Goal: Task Accomplishment & Management: Manage account settings

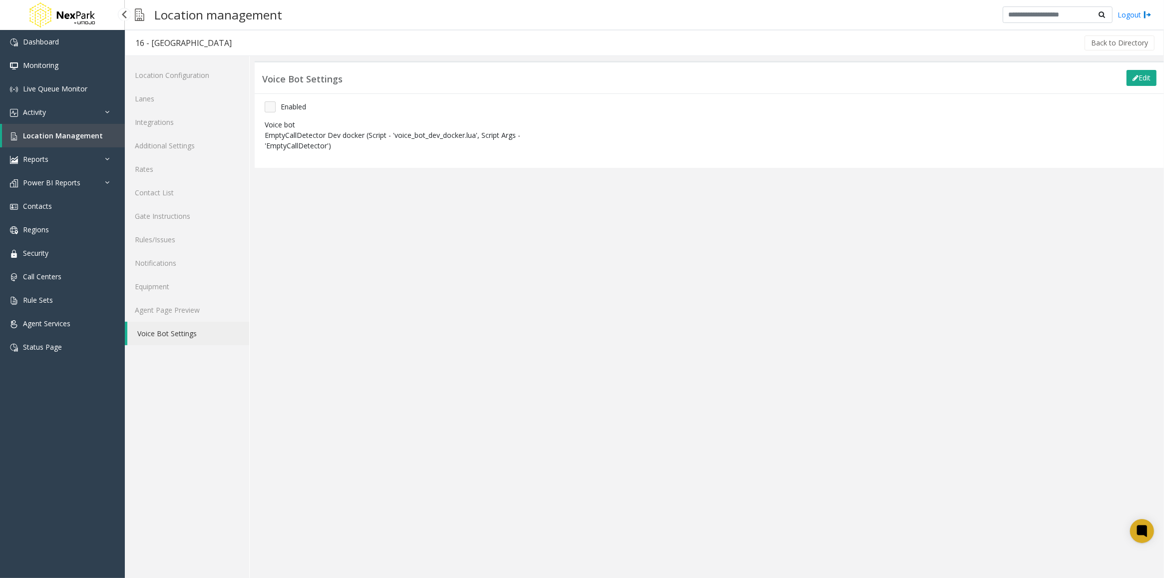
click at [47, 130] on link "Location Management" at bounding box center [63, 135] width 123 height 23
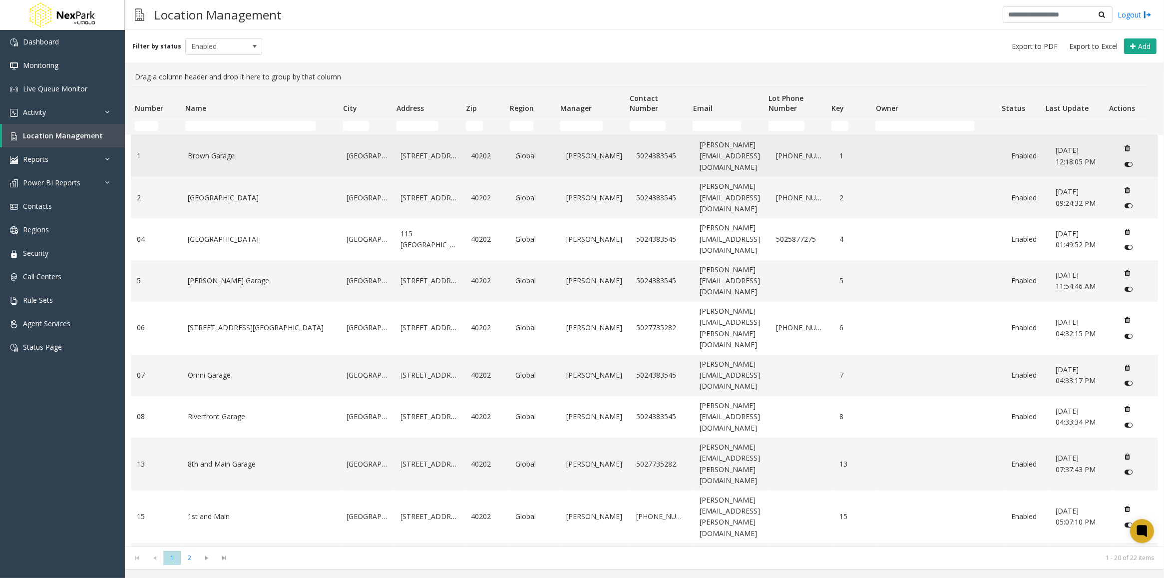
click at [227, 158] on link "Brown Garage" at bounding box center [261, 155] width 147 height 11
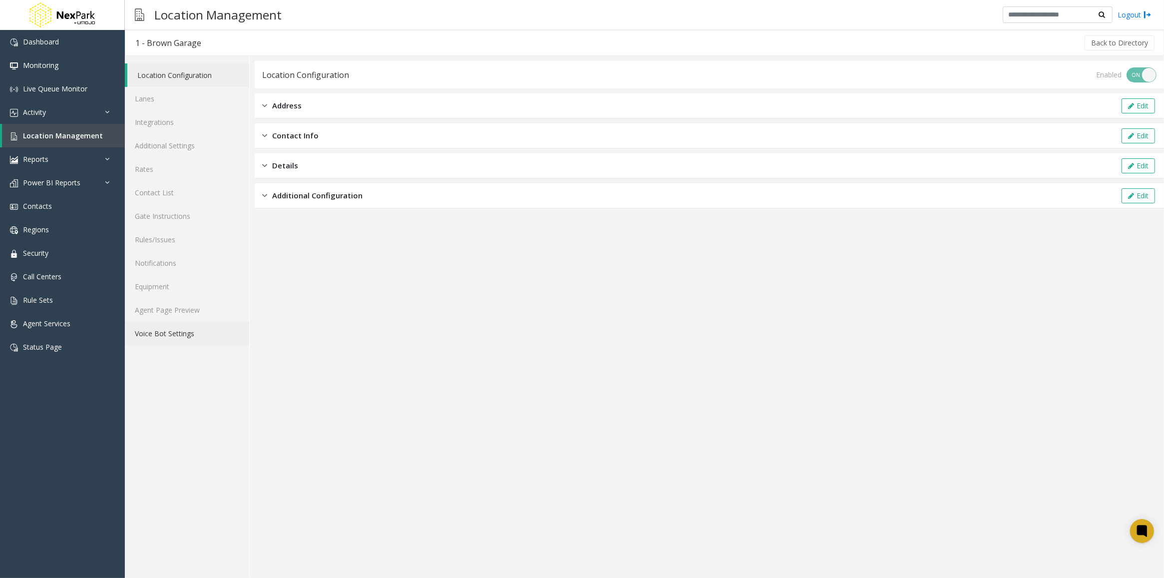
click at [175, 335] on link "Voice Bot Settings" at bounding box center [187, 332] width 124 height 23
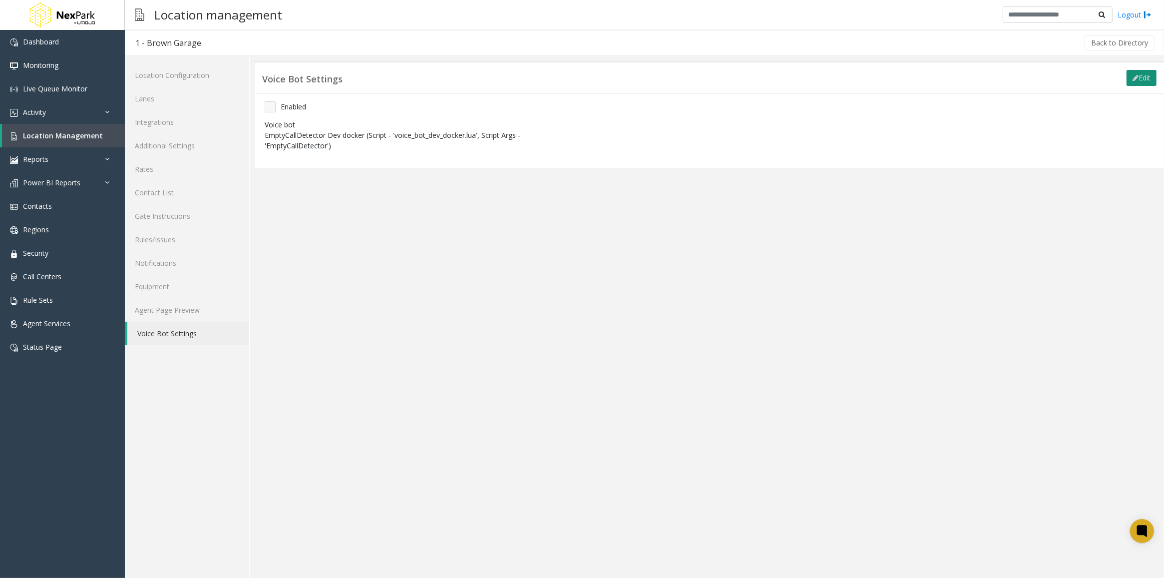
click at [1148, 78] on button "Edit" at bounding box center [1141, 78] width 30 height 16
click at [390, 130] on div "Voice bot" at bounding box center [408, 125] width 287 height 13
click at [393, 140] on span "EmptyCallDetector Dev docker" at bounding box center [379, 141] width 228 height 16
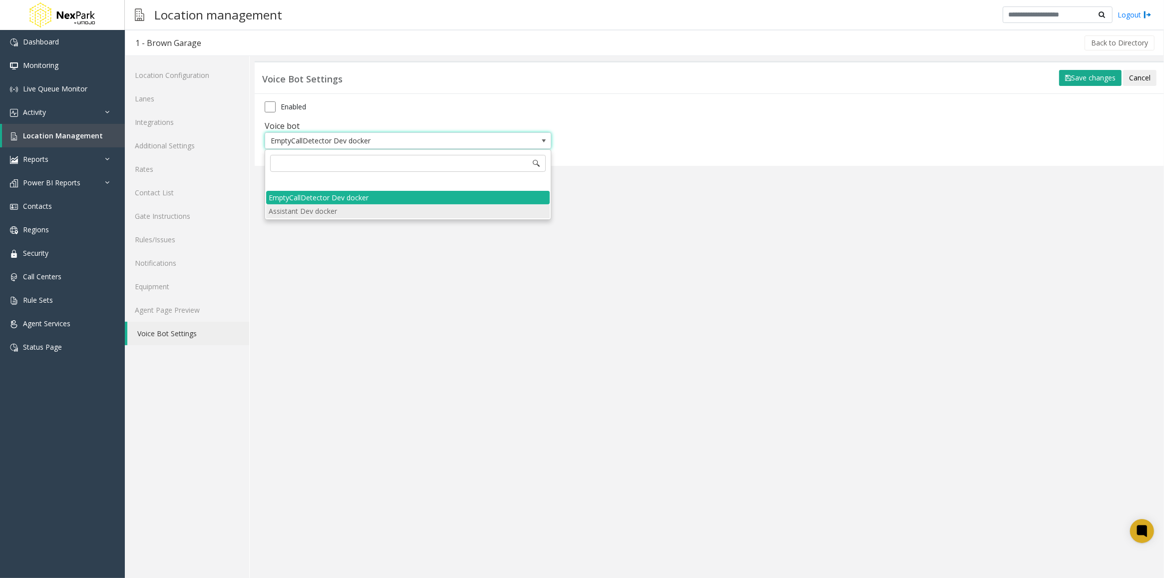
click at [337, 215] on li "Assistant Dev docker" at bounding box center [408, 210] width 284 height 13
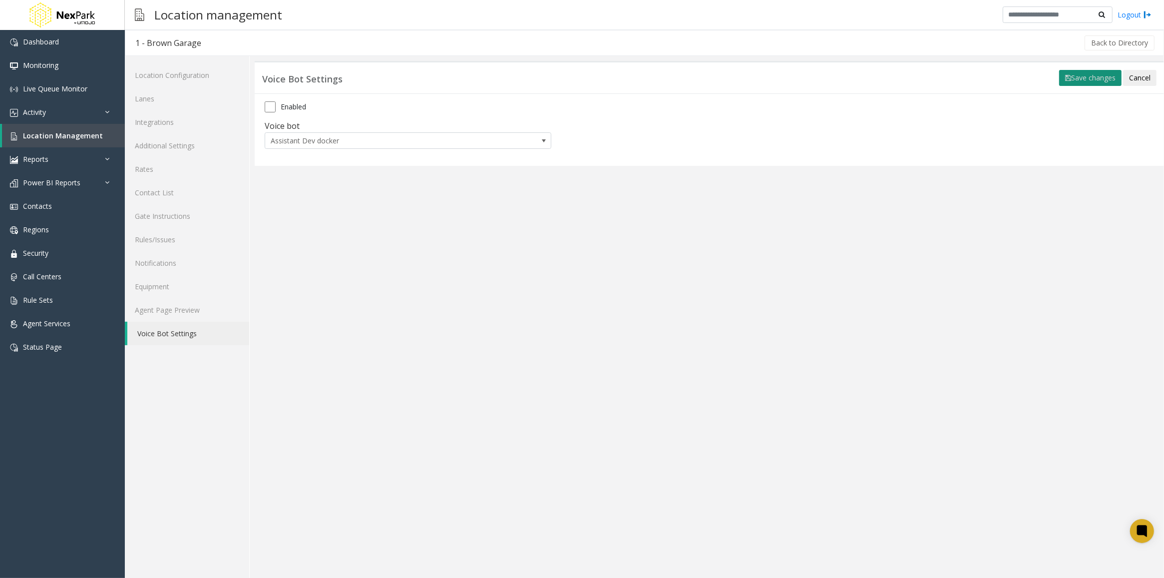
click at [1076, 76] on button "Save changes" at bounding box center [1090, 78] width 62 height 16
click at [1142, 78] on button "Edit" at bounding box center [1141, 78] width 30 height 16
click at [445, 145] on span "Assistant Dev docker" at bounding box center [379, 141] width 228 height 16
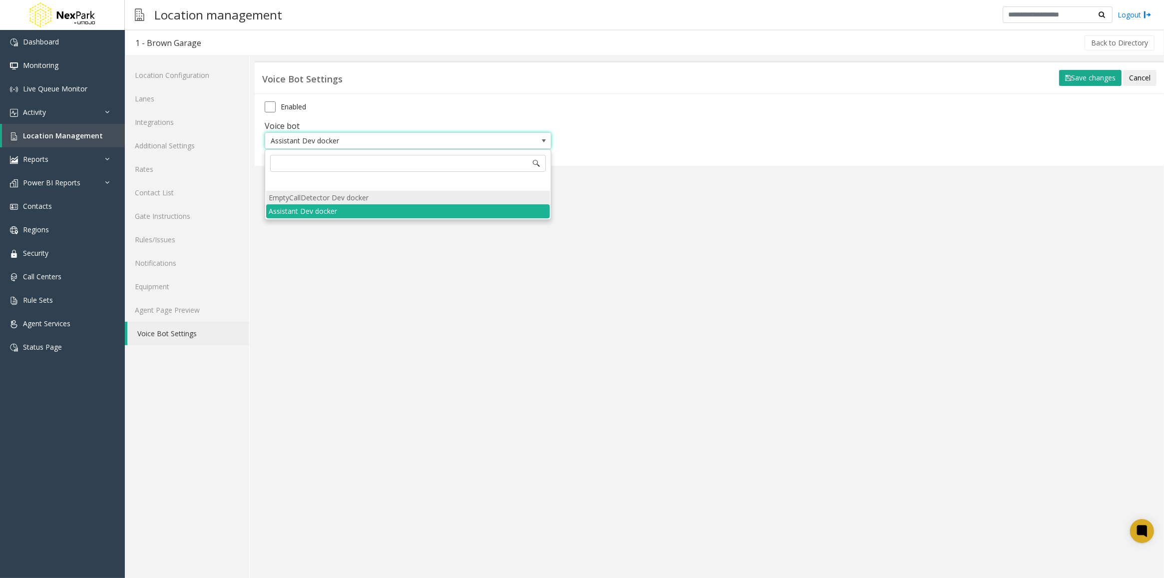
click at [335, 197] on li "EmptyCallDetector Dev docker" at bounding box center [408, 197] width 284 height 13
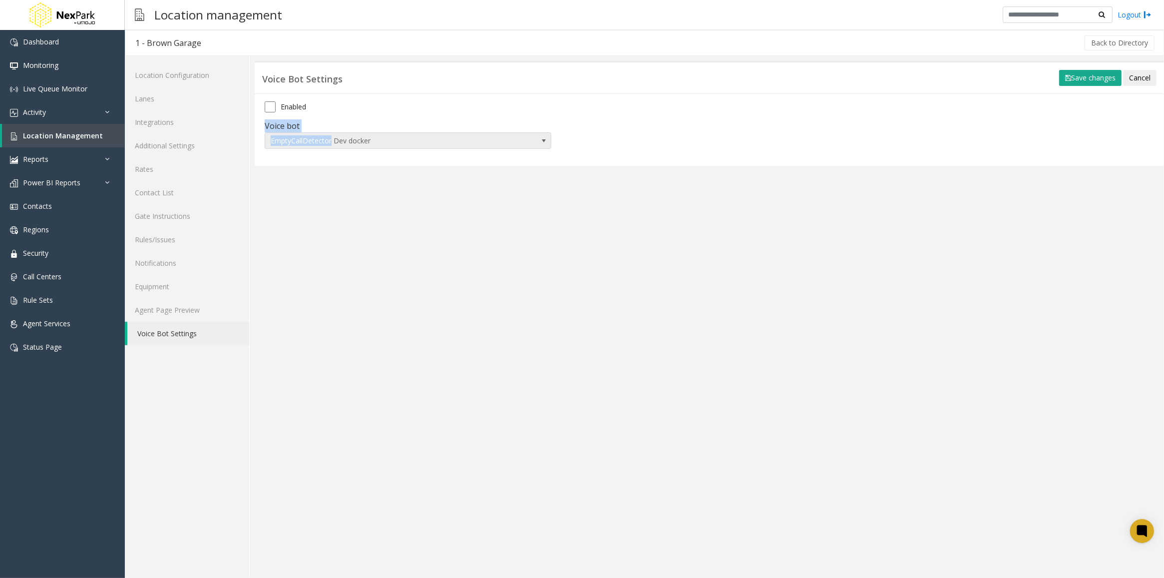
drag, startPoint x: 642, startPoint y: 149, endPoint x: 331, endPoint y: 143, distance: 311.5
click at [331, 143] on form "Enabled Voice bot EmptyCallDetector Dev docker" at bounding box center [709, 128] width 904 height 54
copy form "Voice bot EmptyCallDetector"
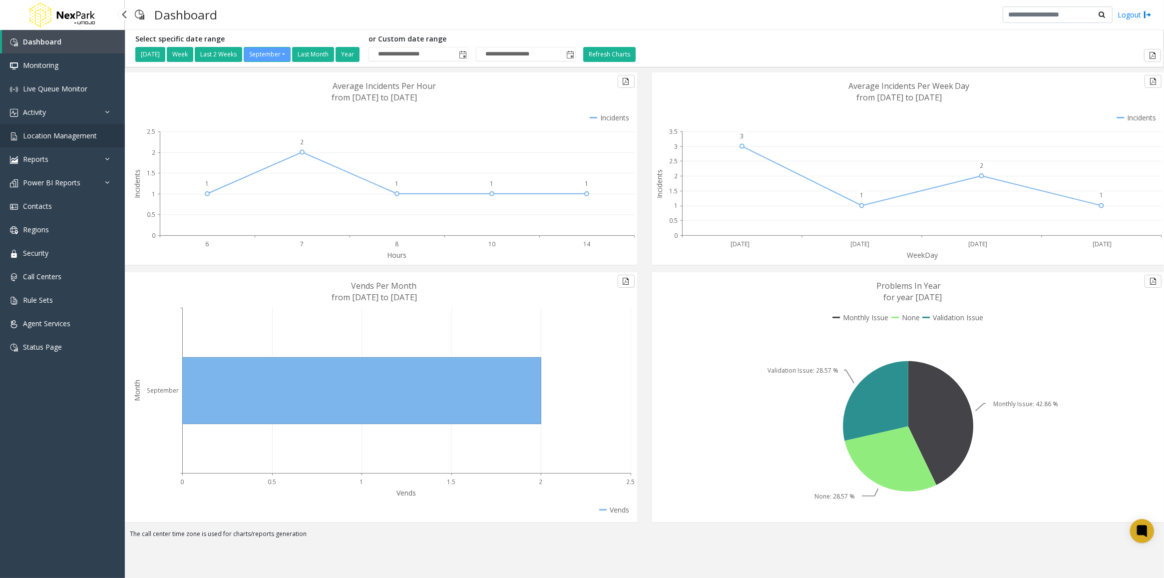
click at [68, 136] on span "Location Management" at bounding box center [60, 135] width 74 height 9
